Goal: Book appointment/travel/reservation

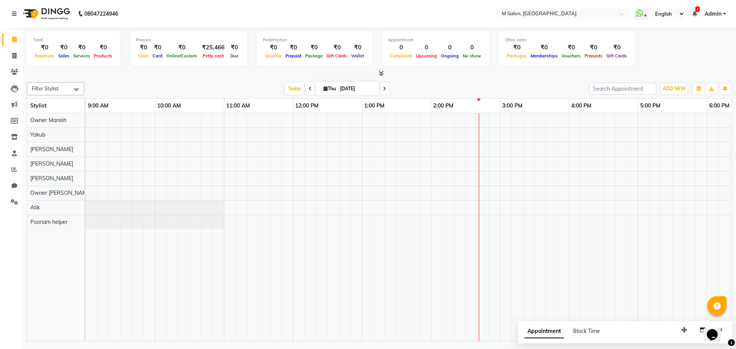
click at [380, 88] on span at bounding box center [384, 89] width 9 height 12
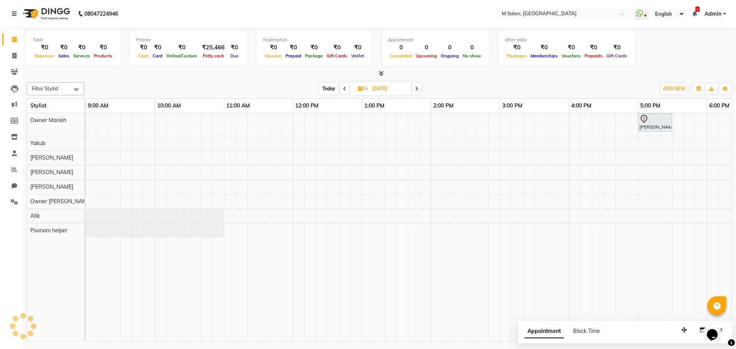
scroll to position [0, 320]
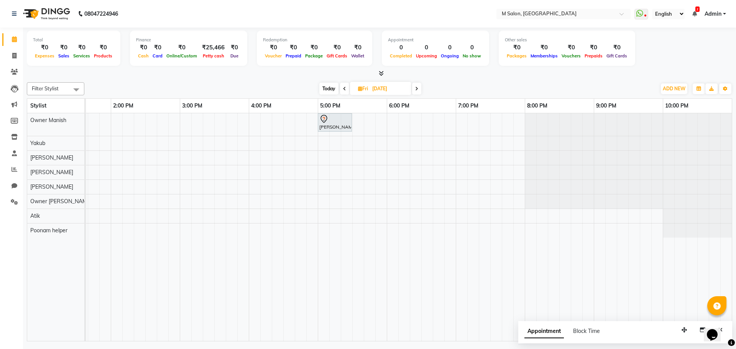
click at [326, 90] on span "Today" at bounding box center [328, 89] width 19 height 12
type input "[DATE]"
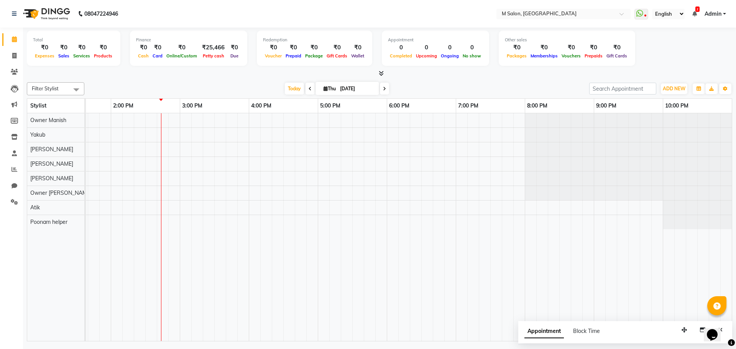
scroll to position [0, 50]
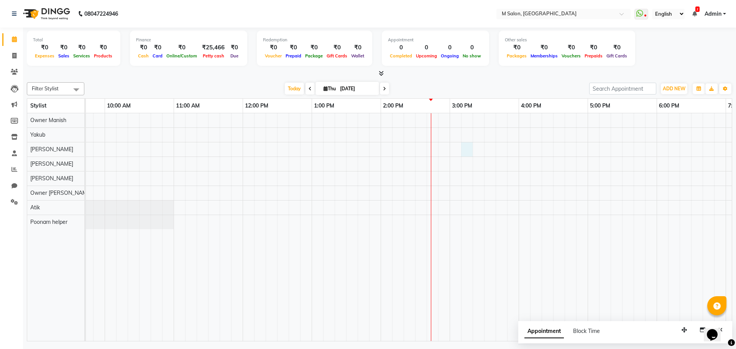
click at [465, 144] on div at bounding box center [518, 227] width 965 height 228
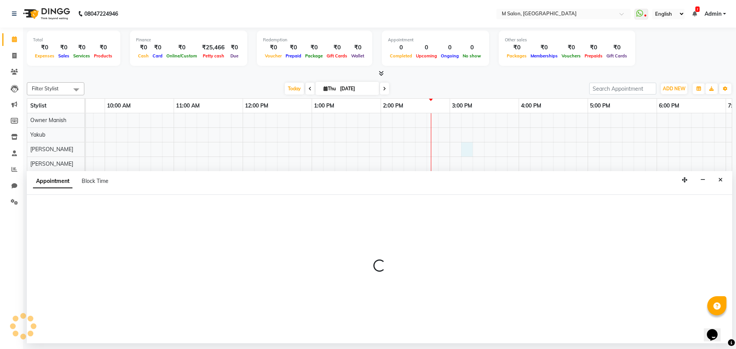
select select "87581"
select select "915"
select select "tentative"
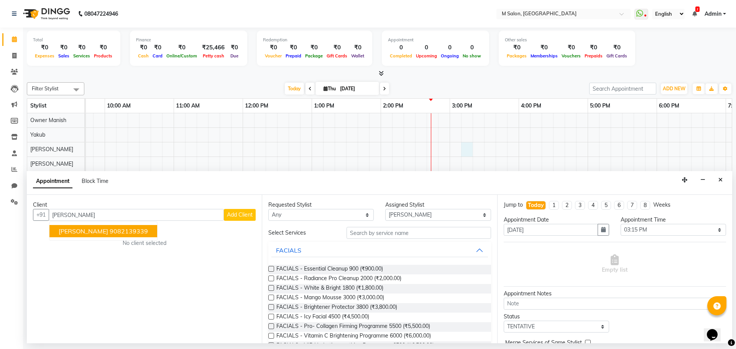
click at [63, 237] on button "[PERSON_NAME] 9082139339" at bounding box center [103, 231] width 108 height 12
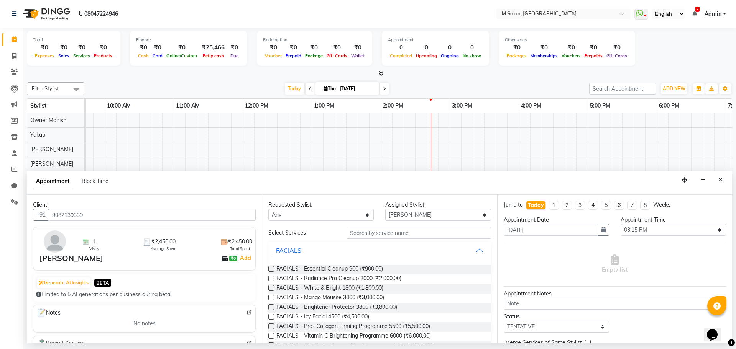
type input "9082139339"
click at [387, 211] on select "Select [PERSON_NAME] Owner [PERSON_NAME] Owner [PERSON_NAME] Poonam helper [PER…" at bounding box center [437, 215] width 105 height 12
select select "86896"
click at [385, 209] on select "Select [PERSON_NAME] Owner [PERSON_NAME] Owner [PERSON_NAME] Poonam helper [PER…" at bounding box center [437, 215] width 105 height 12
click at [368, 233] on input "text" at bounding box center [418, 233] width 144 height 12
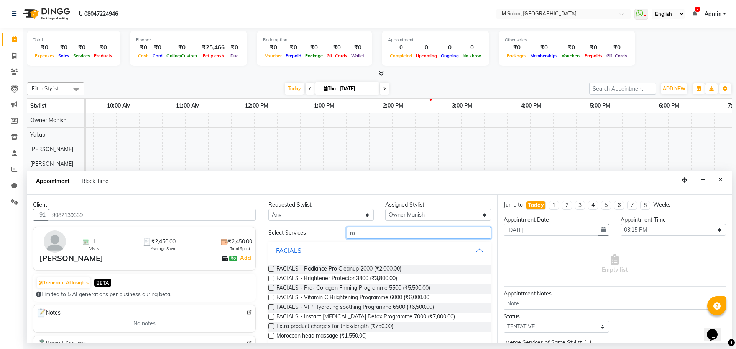
type input "r"
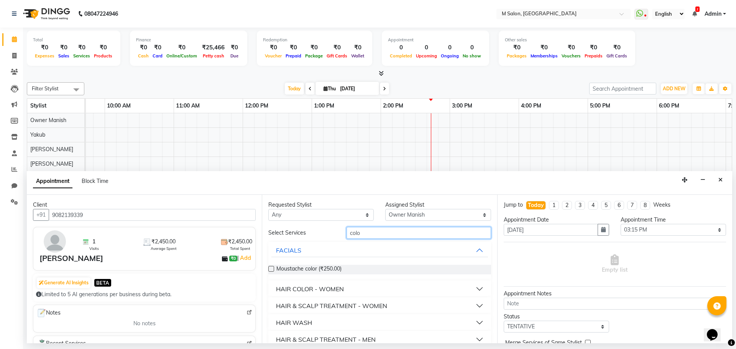
type input "colo"
click at [320, 288] on div "HAIR COLOR - WOMEN" at bounding box center [310, 289] width 68 height 9
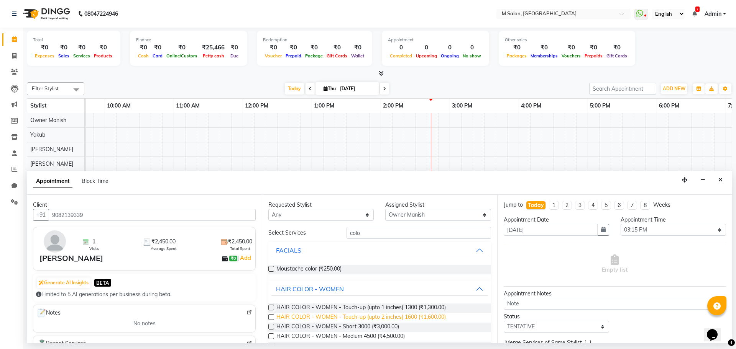
click at [326, 318] on span "HAIR COLOR - WOMEN - Touch-up (upto 2 inches) 1600 (₹1,600.00)" at bounding box center [360, 318] width 169 height 10
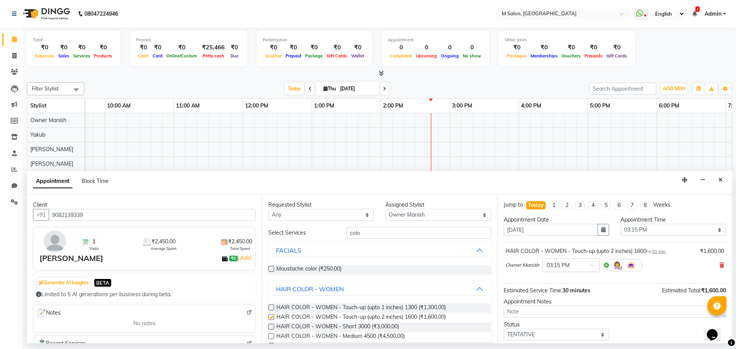
checkbox input "false"
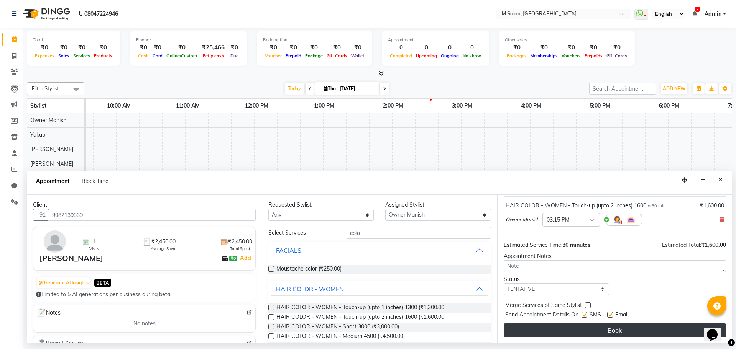
click at [645, 330] on button "Book" at bounding box center [614, 331] width 222 height 14
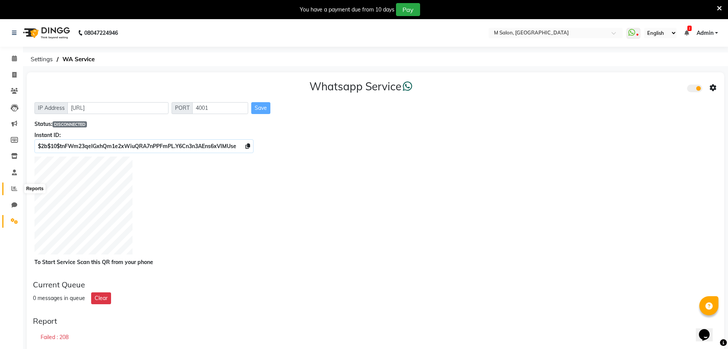
click at [14, 187] on icon at bounding box center [14, 189] width 6 height 6
